Goal: Navigation & Orientation: Find specific page/section

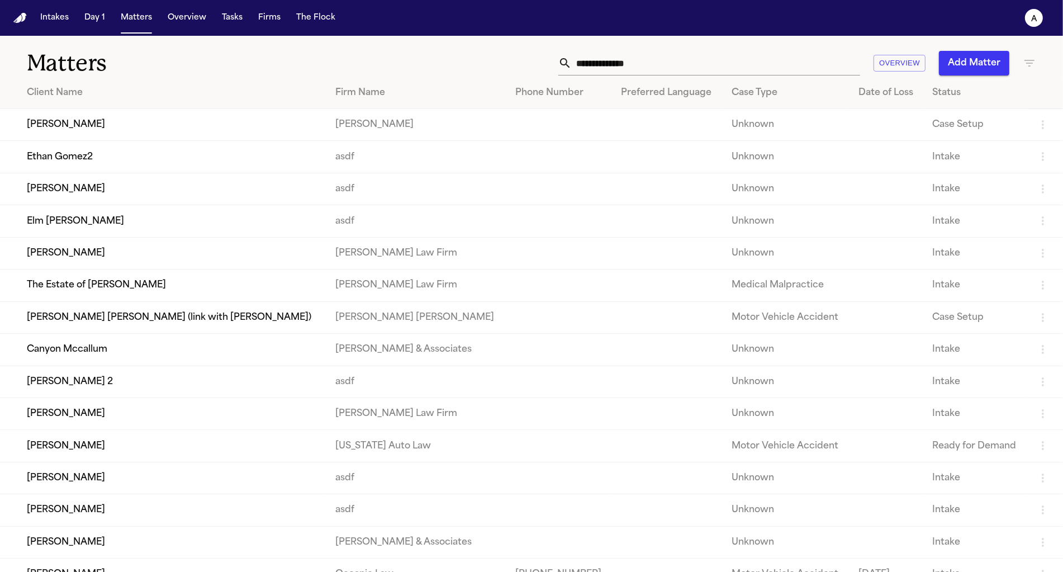
click at [163, 151] on td "Ethan Gomez2" at bounding box center [163, 157] width 326 height 32
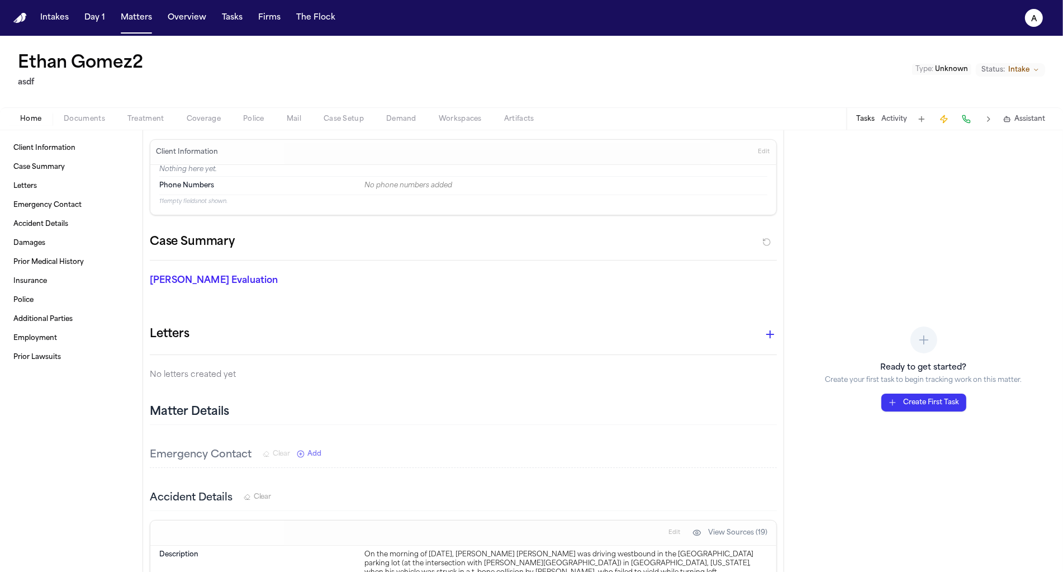
click at [132, 25] on button "Matters" at bounding box center [136, 18] width 40 height 20
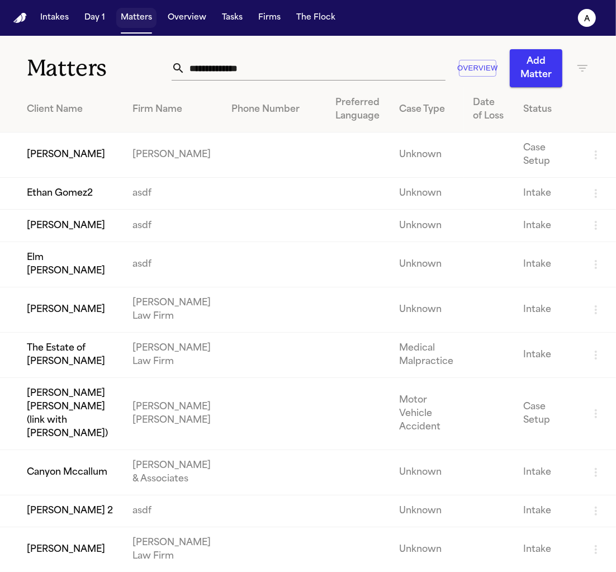
click at [132, 25] on button "Matters" at bounding box center [136, 18] width 40 height 20
click at [100, 255] on td "Elm [PERSON_NAME]" at bounding box center [62, 263] width 124 height 45
click at [116, 449] on td "Canyon Mccallum" at bounding box center [62, 471] width 124 height 45
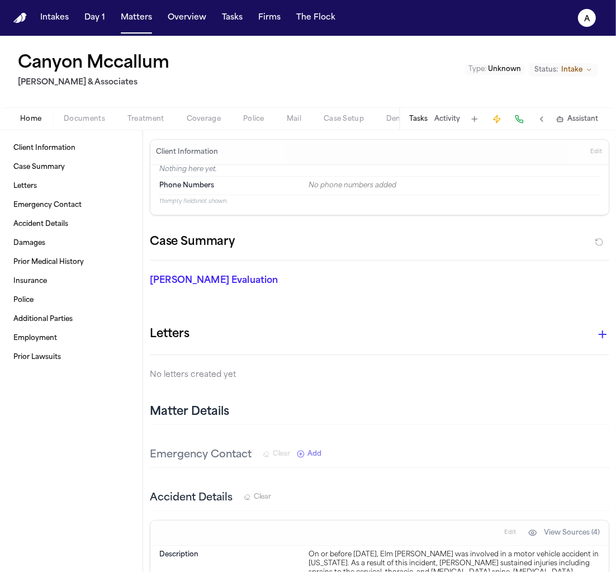
click at [395, 124] on button "Demand" at bounding box center [401, 118] width 53 height 13
